Goal: Navigation & Orientation: Find specific page/section

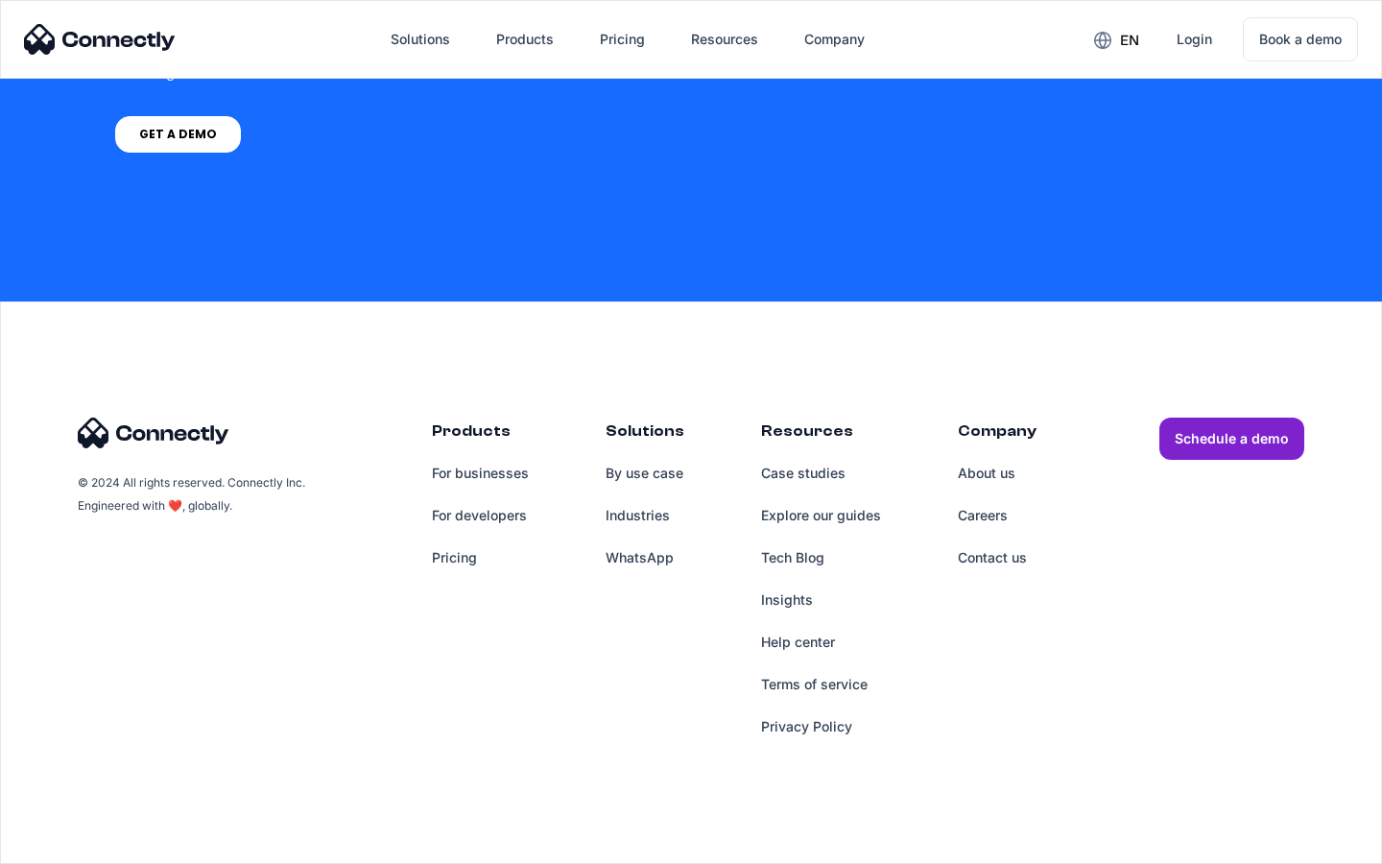
scroll to position [1455, 0]
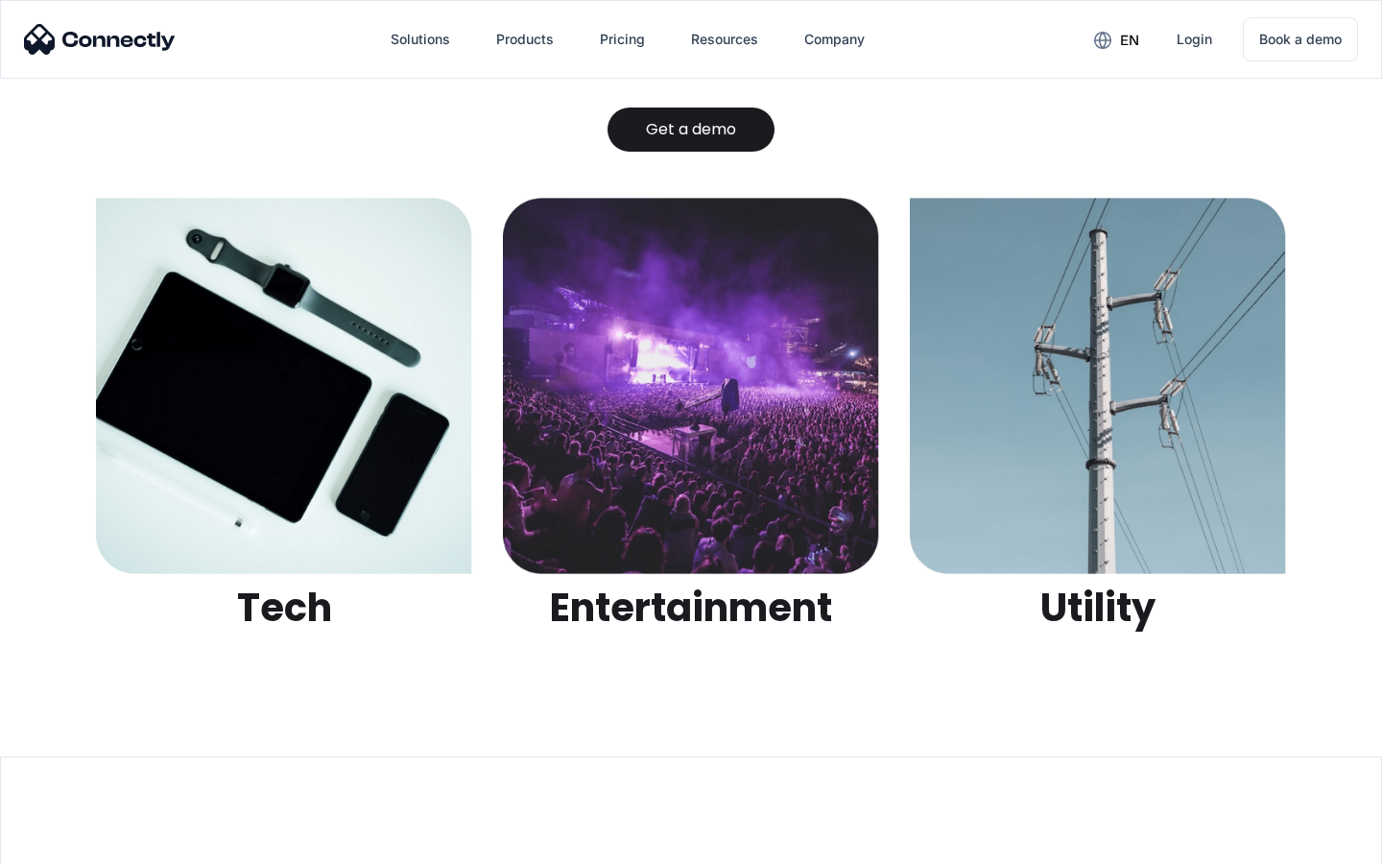
scroll to position [6056, 0]
